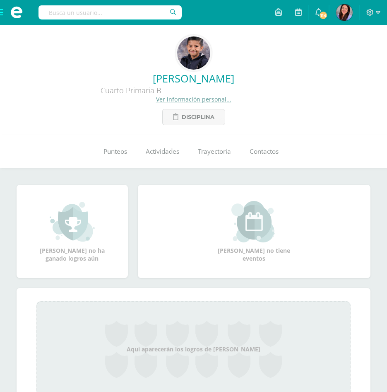
click at [168, 99] on link "Ver información personal..." at bounding box center [193, 99] width 75 height 8
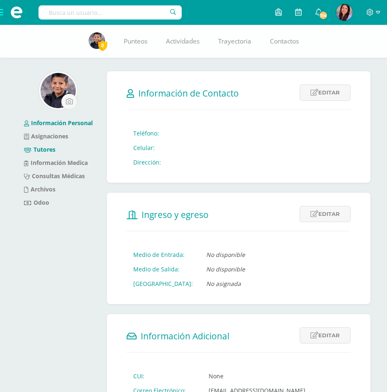
click at [43, 150] on link "Tutores" at bounding box center [39, 149] width 31 height 8
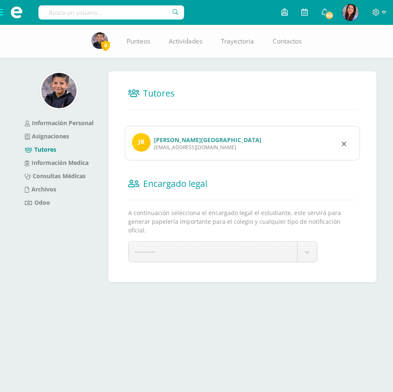
drag, startPoint x: 202, startPoint y: 147, endPoint x: 154, endPoint y: 146, distance: 48.1
click at [154, 146] on div "jhonybarillas@gmail.com" at bounding box center [208, 147] width 108 height 7
copy div "jhonybarillas@gmail.com"
